Goal: Task Accomplishment & Management: Use online tool/utility

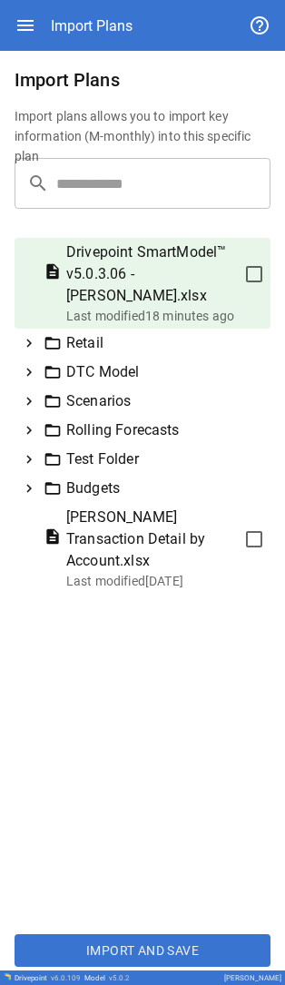
click at [27, 337] on icon at bounding box center [29, 343] width 16 height 16
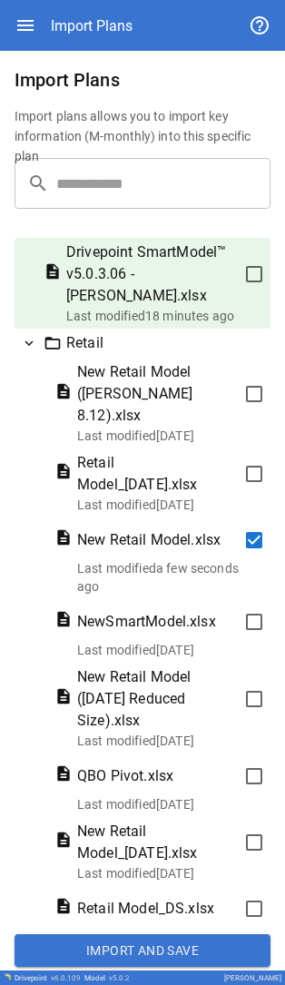
click at [80, 609] on button "Import and Save" at bounding box center [143, 950] width 256 height 33
click at [106, 609] on button "Import and Save" at bounding box center [143, 950] width 256 height 33
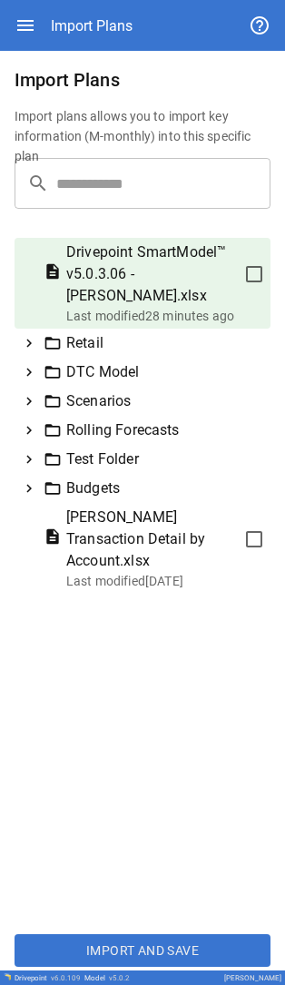
click at [34, 338] on icon at bounding box center [29, 343] width 16 height 16
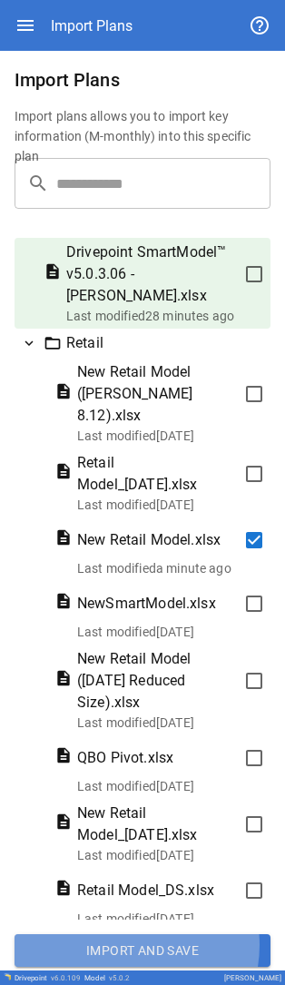
click at [124, 609] on button "Import and Save" at bounding box center [143, 950] width 256 height 33
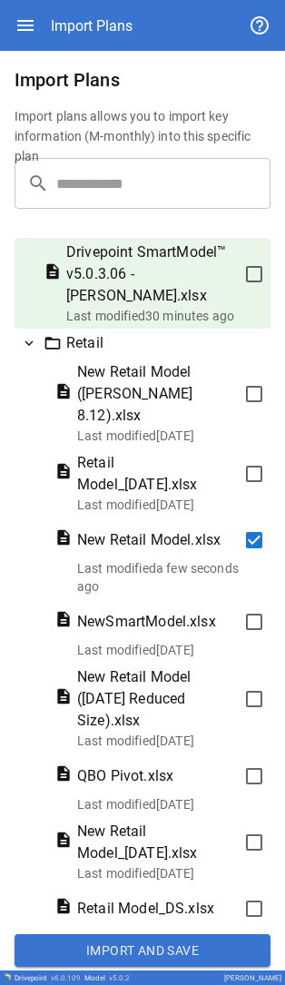
click at [74, 609] on button "Import and Save" at bounding box center [143, 950] width 256 height 33
